Goal: Task Accomplishment & Management: Use online tool/utility

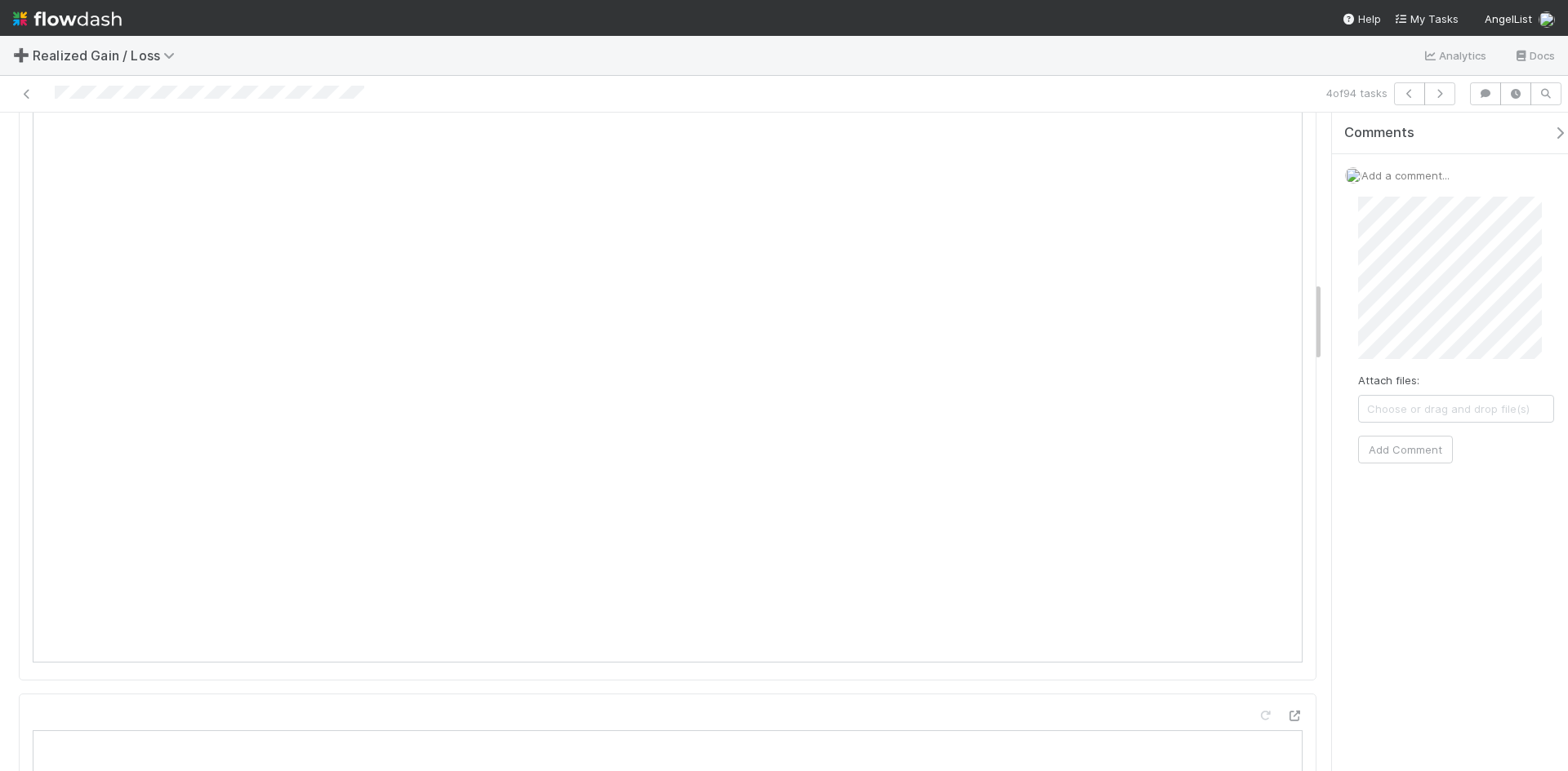
scroll to position [1387, 0]
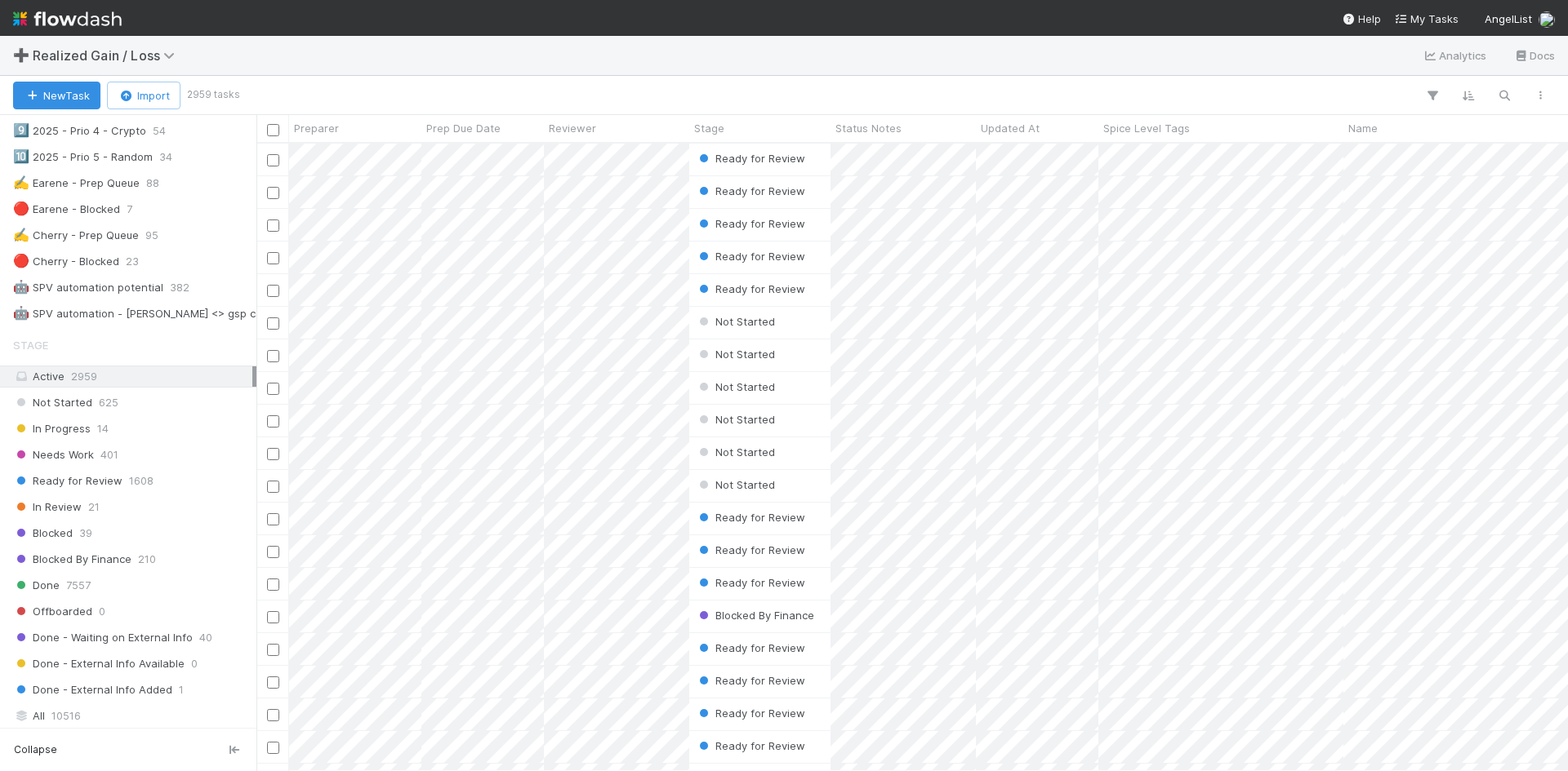
scroll to position [816, 0]
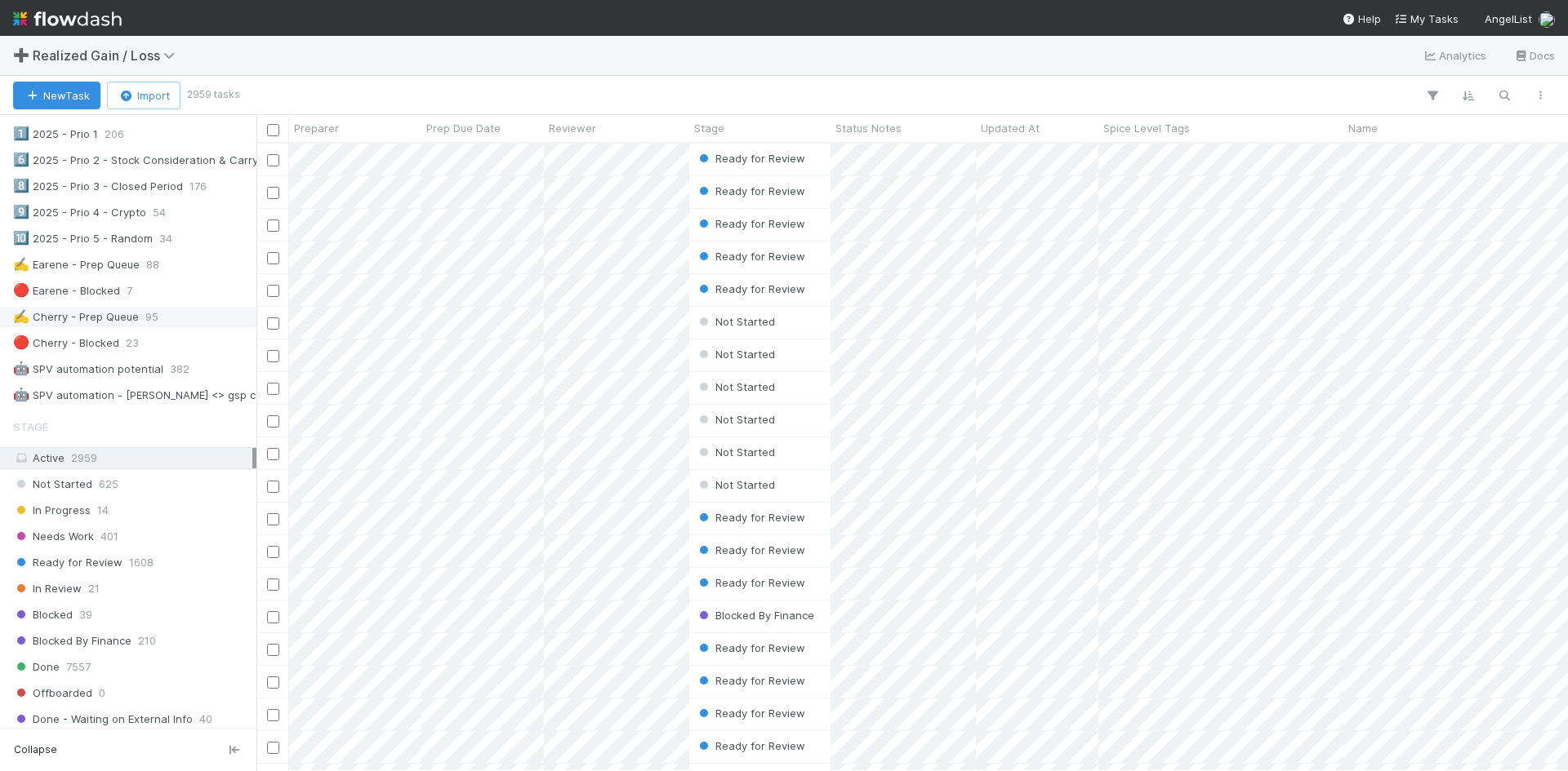
drag, startPoint x: 103, startPoint y: 312, endPoint x: 109, endPoint y: 326, distance: 15.2
click at [103, 312] on div "✍️ Cherry - Prep Queue" at bounding box center [76, 317] width 126 height 21
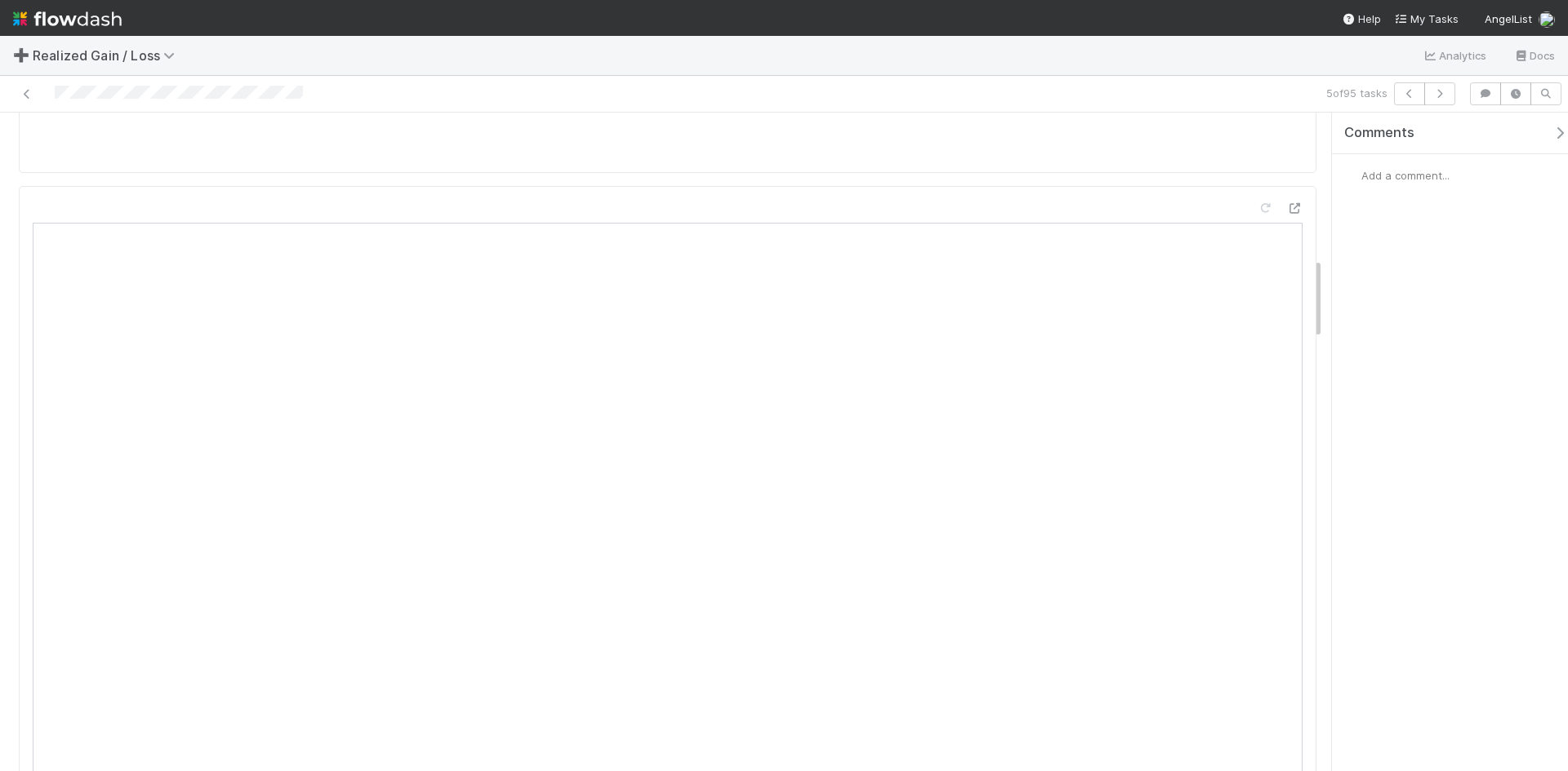
scroll to position [1061, 0]
